Goal: Task Accomplishment & Management: Use online tool/utility

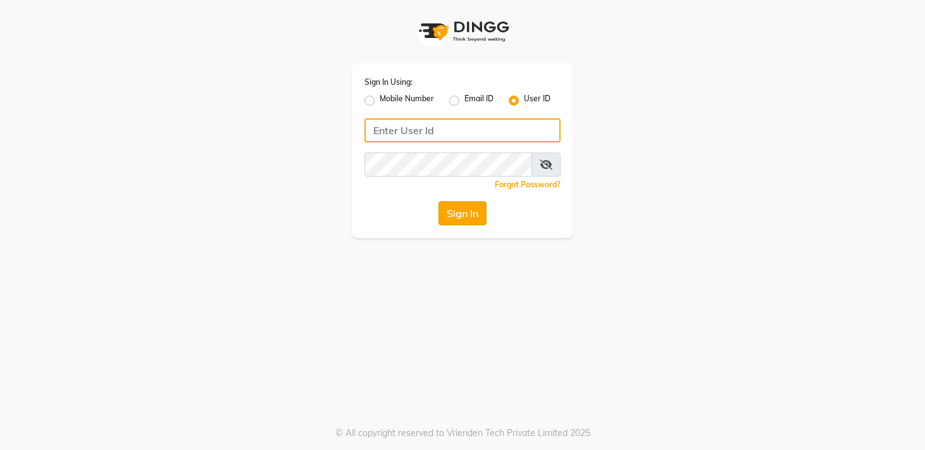
type input "sreediya"
click at [458, 207] on button "Sign In" at bounding box center [463, 213] width 48 height 24
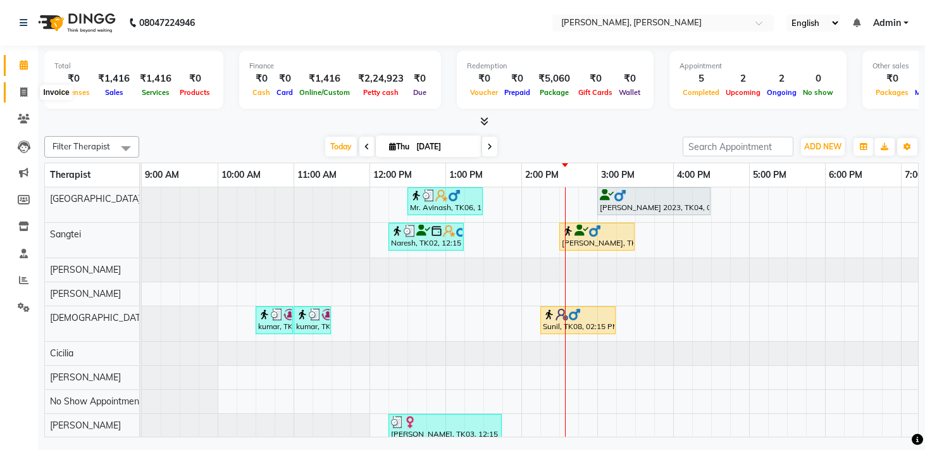
click at [18, 92] on span at bounding box center [24, 92] width 22 height 15
select select "service"
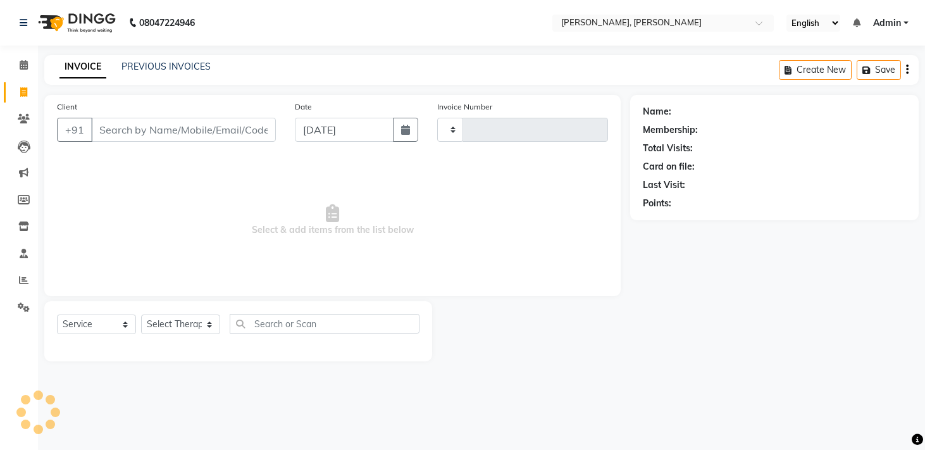
type input "1646"
select select "7301"
click at [175, 70] on link "PREVIOUS INVOICES" at bounding box center [166, 66] width 89 height 11
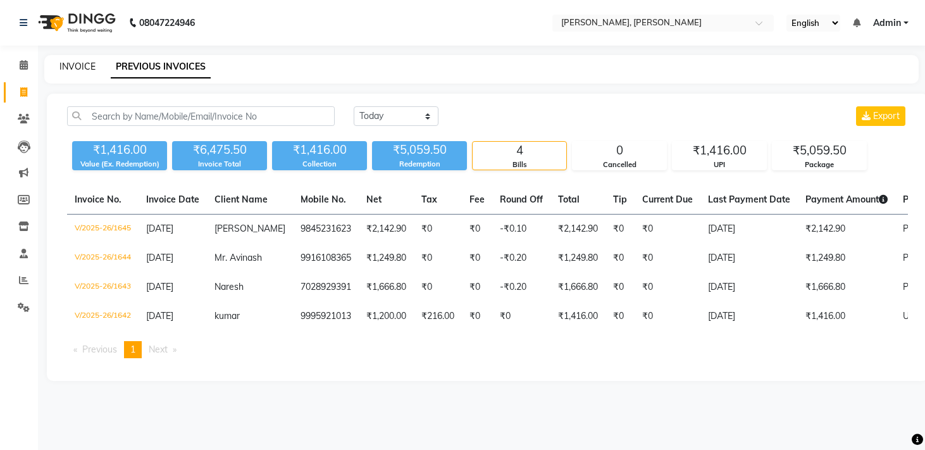
click at [79, 65] on link "INVOICE" at bounding box center [77, 66] width 36 height 11
select select "service"
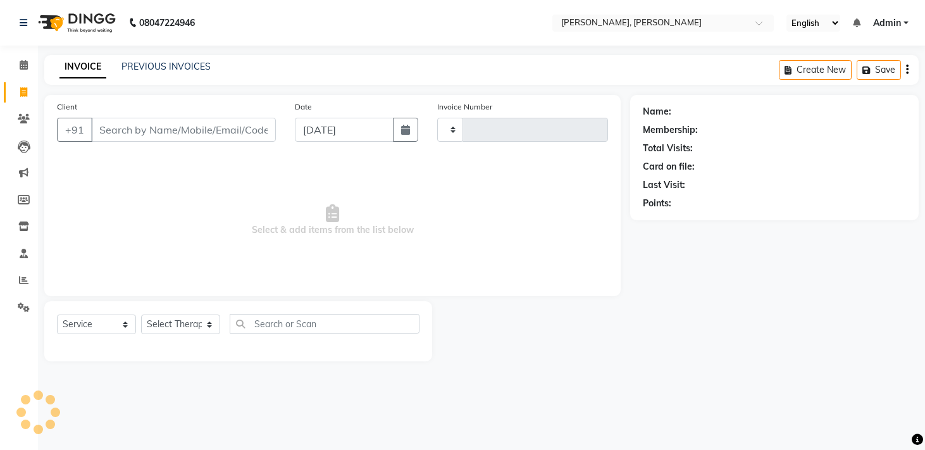
type input "1646"
select select "7301"
type input "8904413935"
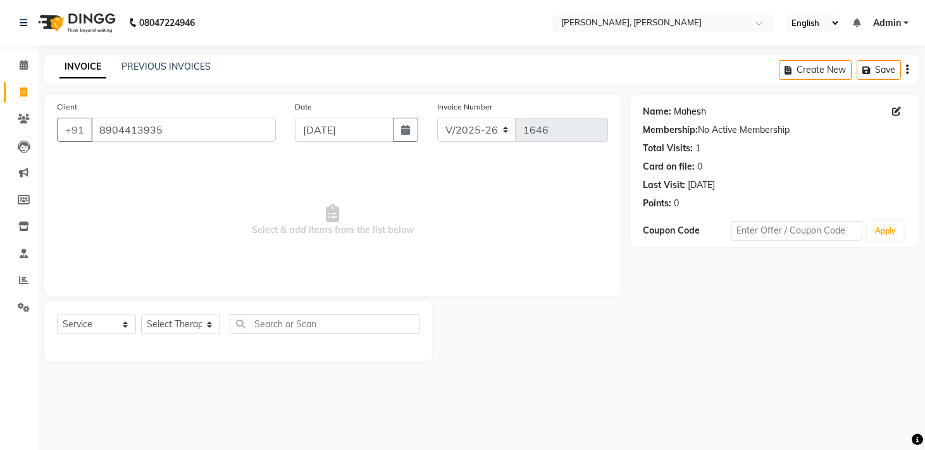
click at [692, 114] on link "Mahesh" at bounding box center [690, 111] width 32 height 13
click at [21, 67] on icon at bounding box center [24, 64] width 8 height 9
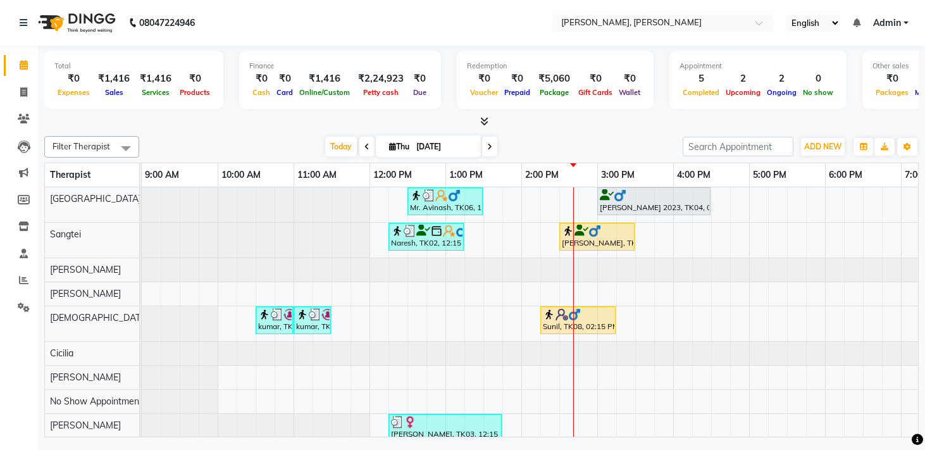
select select "7301"
select select "service"
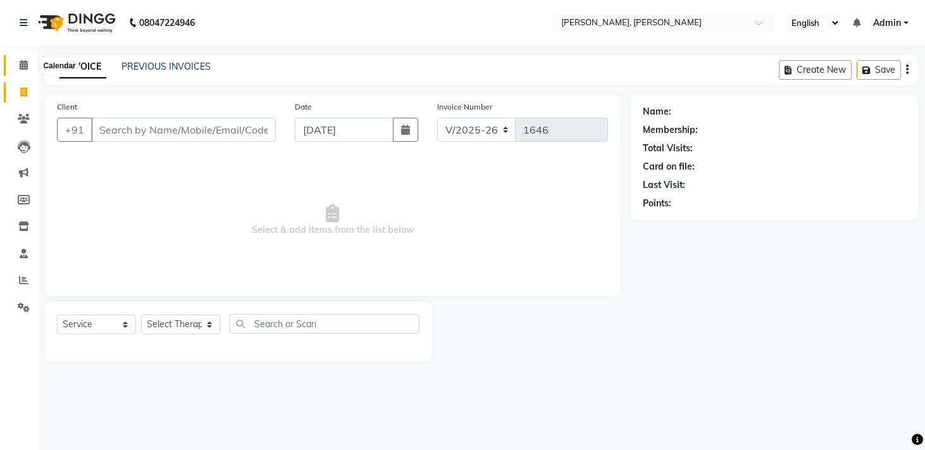
click at [21, 69] on icon at bounding box center [24, 64] width 8 height 9
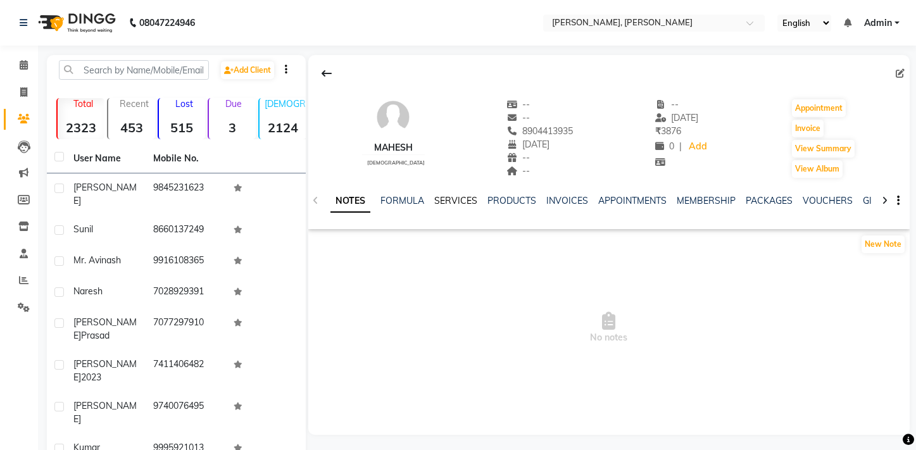
click at [440, 202] on link "SERVICES" at bounding box center [455, 200] width 43 height 11
